Goal: Task Accomplishment & Management: Manage account settings

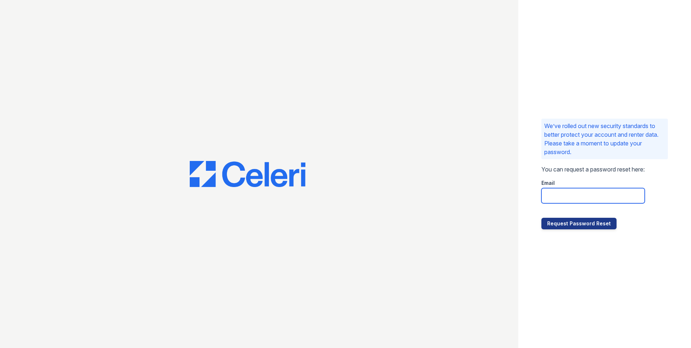
click at [574, 196] on input "email" at bounding box center [592, 195] width 103 height 15
drag, startPoint x: 476, startPoint y: 208, endPoint x: 480, endPoint y: 206, distance: 4.2
click at [476, 208] on div at bounding box center [259, 174] width 518 height 348
click at [574, 195] on input "email" at bounding box center [592, 195] width 103 height 15
type input "angelica@stonegatewr.com"
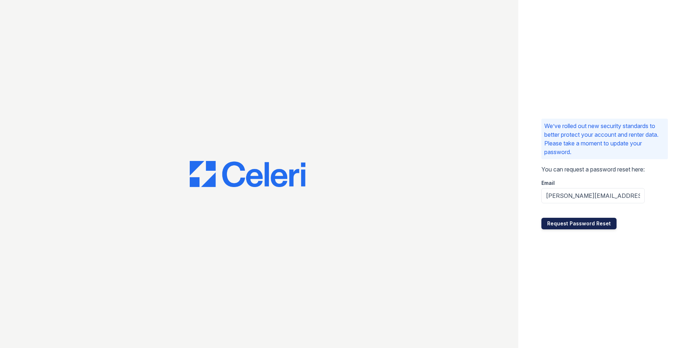
click at [571, 222] on button "Request Password Reset" at bounding box center [578, 224] width 75 height 12
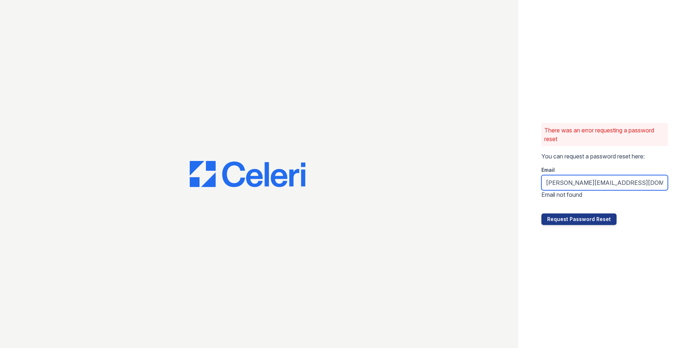
click at [624, 181] on input "[PERSON_NAME][EMAIL_ADDRESS][DOMAIN_NAME]" at bounding box center [604, 182] width 126 height 15
type input "angelica@bgbgmgnt.com"
click at [604, 216] on button "Request Password Reset" at bounding box center [578, 219] width 75 height 12
click at [595, 219] on button "Request Password Reset" at bounding box center [578, 219] width 75 height 12
click at [624, 185] on input "angelica@bgbgmgnt.com" at bounding box center [604, 182] width 126 height 15
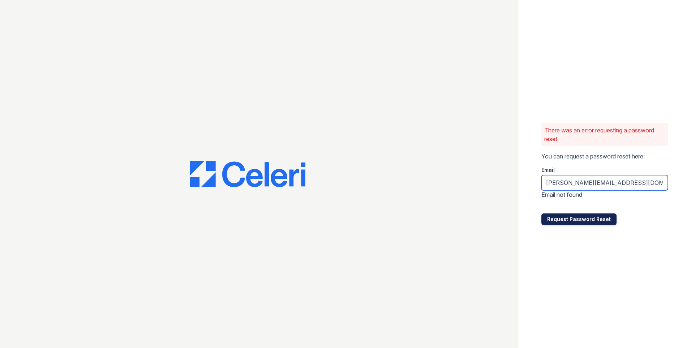
type input "angelica@bgmgnt.com"
click at [581, 219] on button "Request Password Reset" at bounding box center [578, 219] width 75 height 12
click at [581, 220] on button "Request Password Reset" at bounding box center [578, 219] width 75 height 12
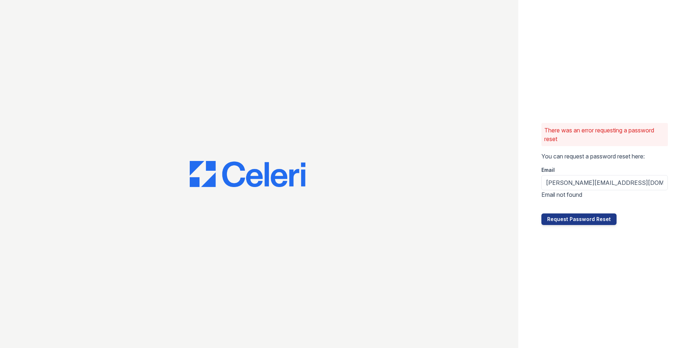
click at [581, 220] on button "Request Password Reset" at bounding box center [578, 219] width 75 height 12
